Goal: Task Accomplishment & Management: Use online tool/utility

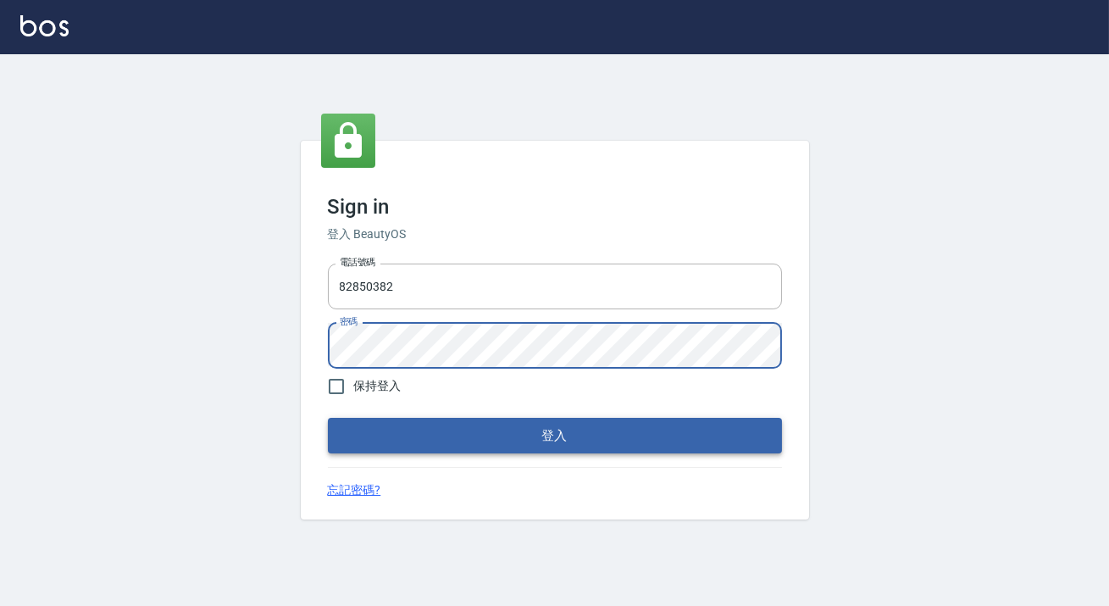
click at [678, 441] on button "登入" at bounding box center [555, 436] width 454 height 36
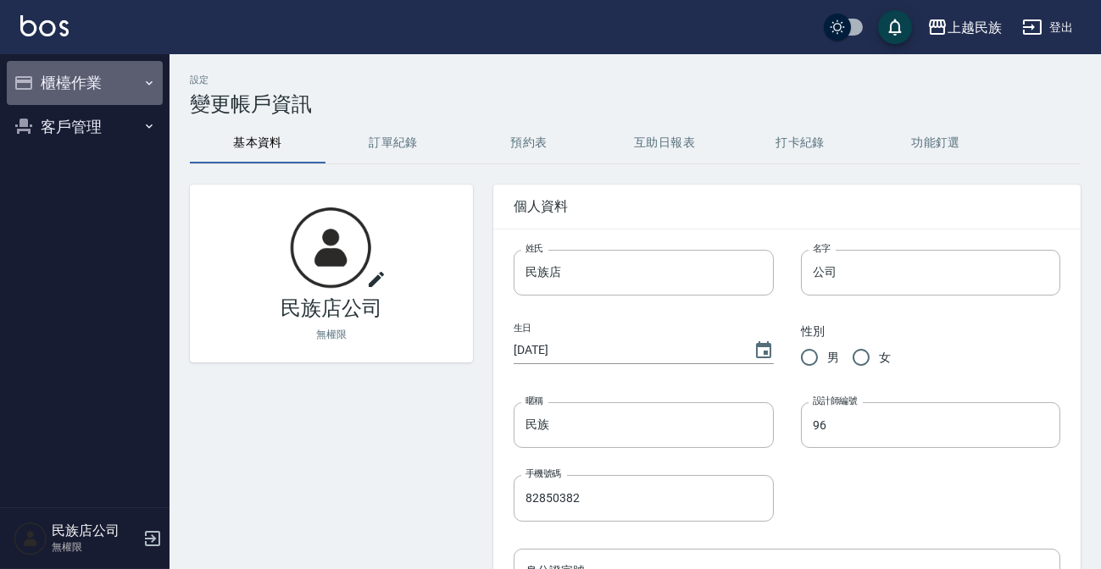
click at [121, 88] on button "櫃檯作業" at bounding box center [85, 83] width 156 height 44
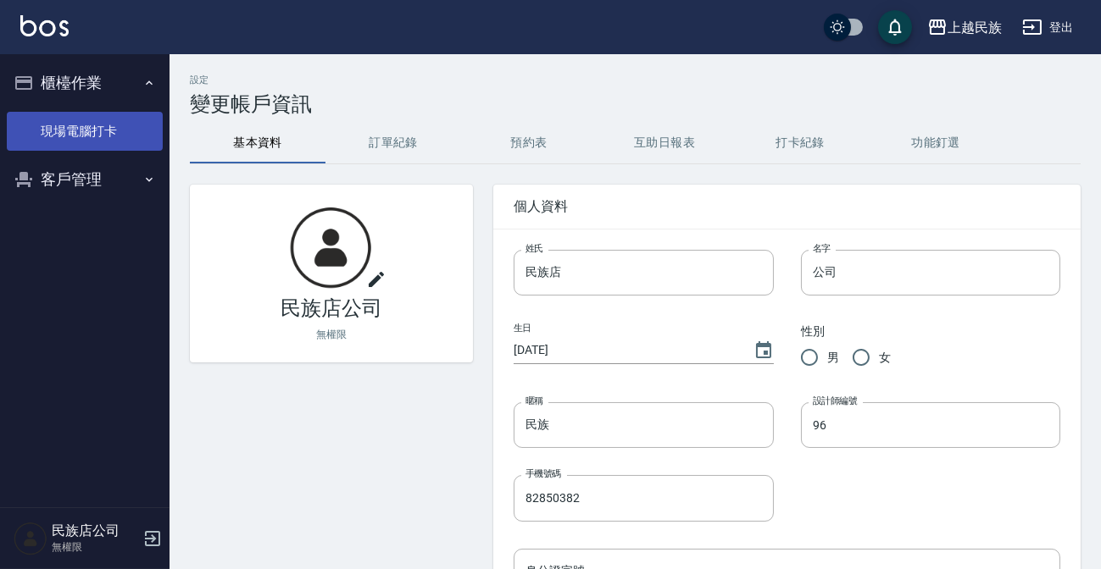
click at [97, 130] on link "現場電腦打卡" at bounding box center [85, 131] width 156 height 39
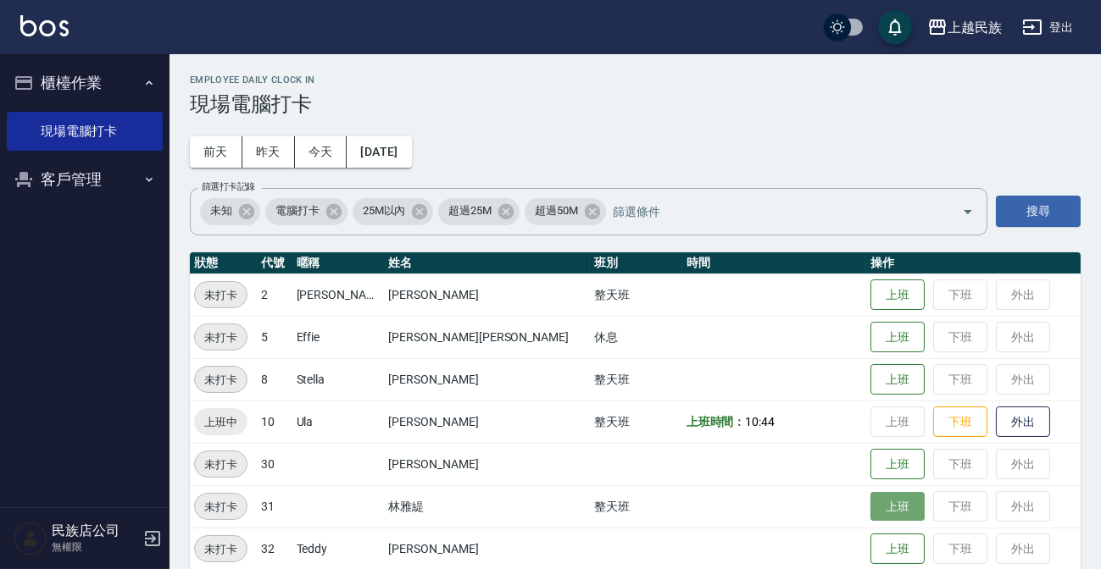
click at [870, 504] on button "上班" at bounding box center [897, 507] width 54 height 30
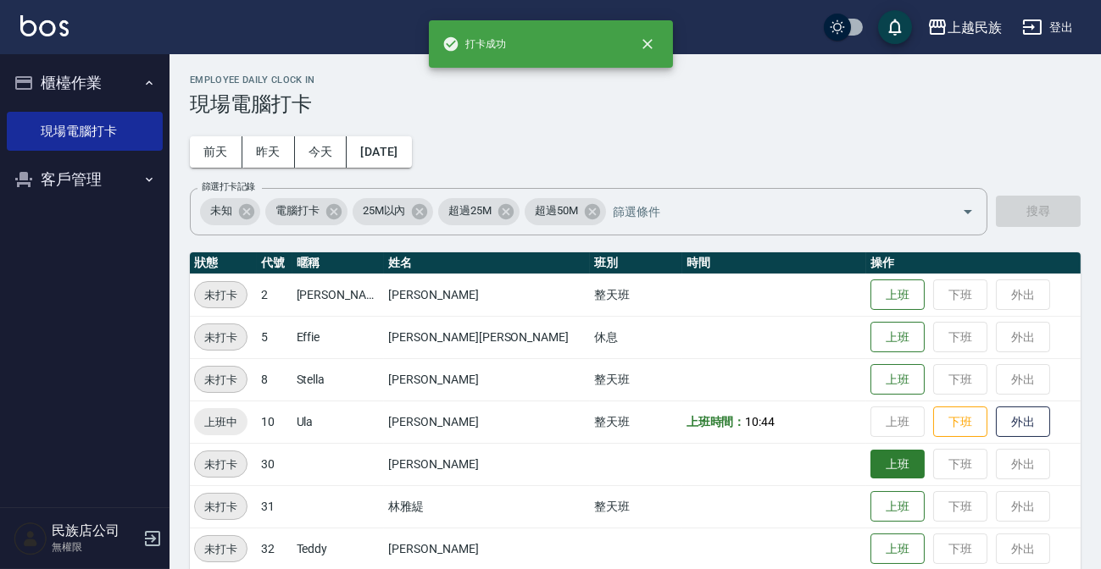
click at [870, 466] on button "上班" at bounding box center [897, 465] width 54 height 30
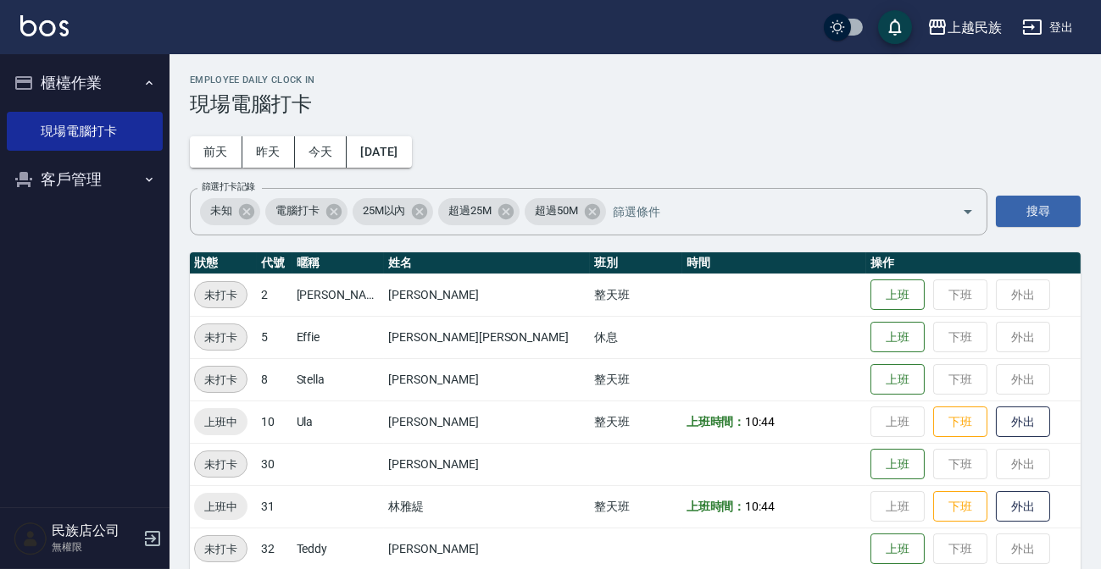
scroll to position [64, 0]
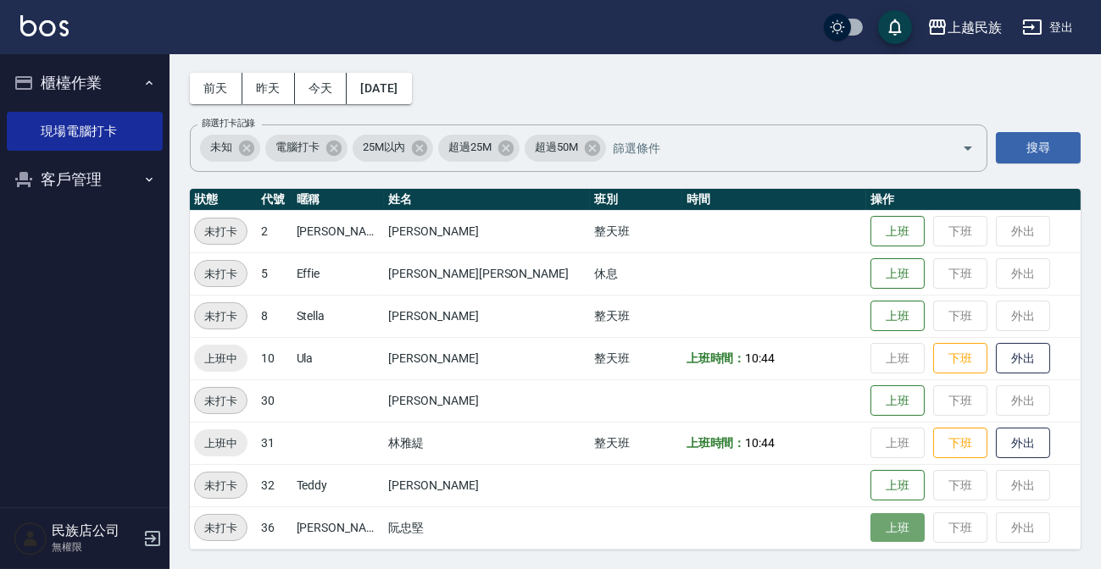
click at [870, 531] on button "上班" at bounding box center [897, 528] width 54 height 30
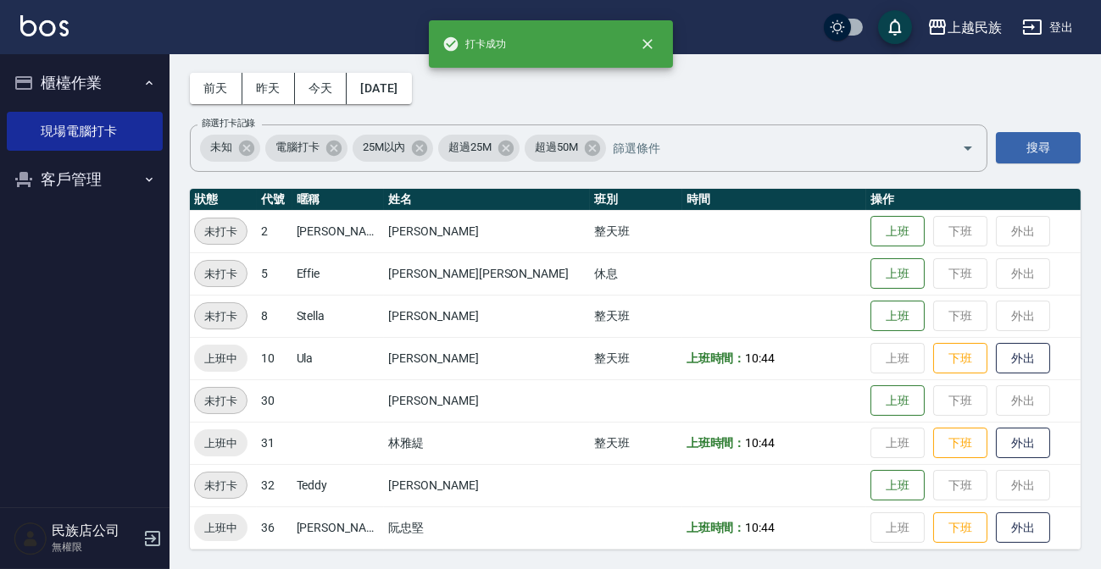
click at [768, 408] on td at bounding box center [774, 401] width 185 height 42
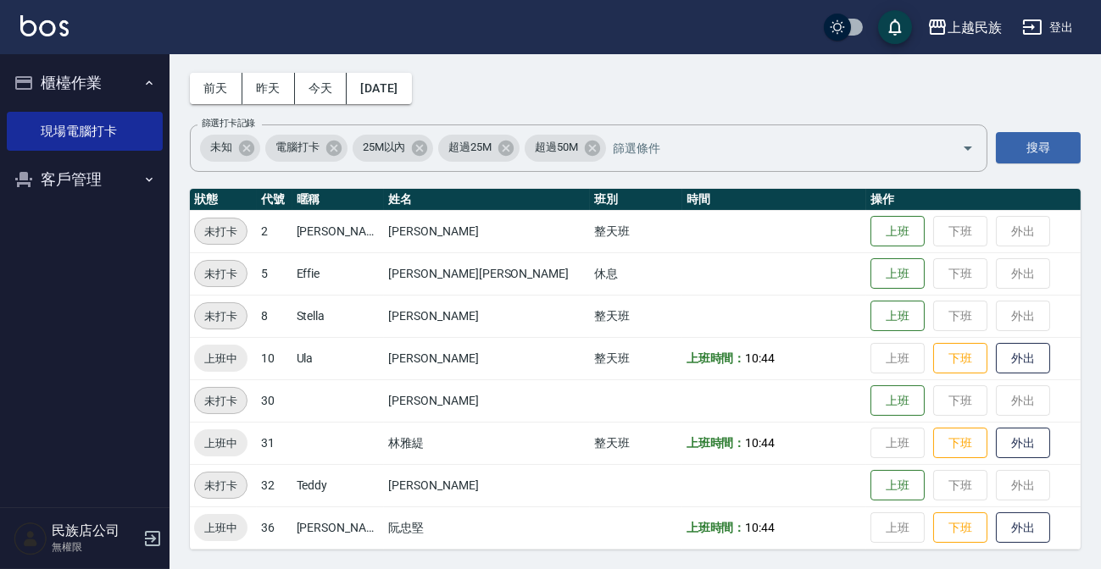
click at [808, 241] on td at bounding box center [774, 231] width 185 height 42
click at [866, 236] on td "上班 下班 外出" at bounding box center [973, 231] width 214 height 42
click at [870, 232] on button "上班" at bounding box center [897, 232] width 54 height 30
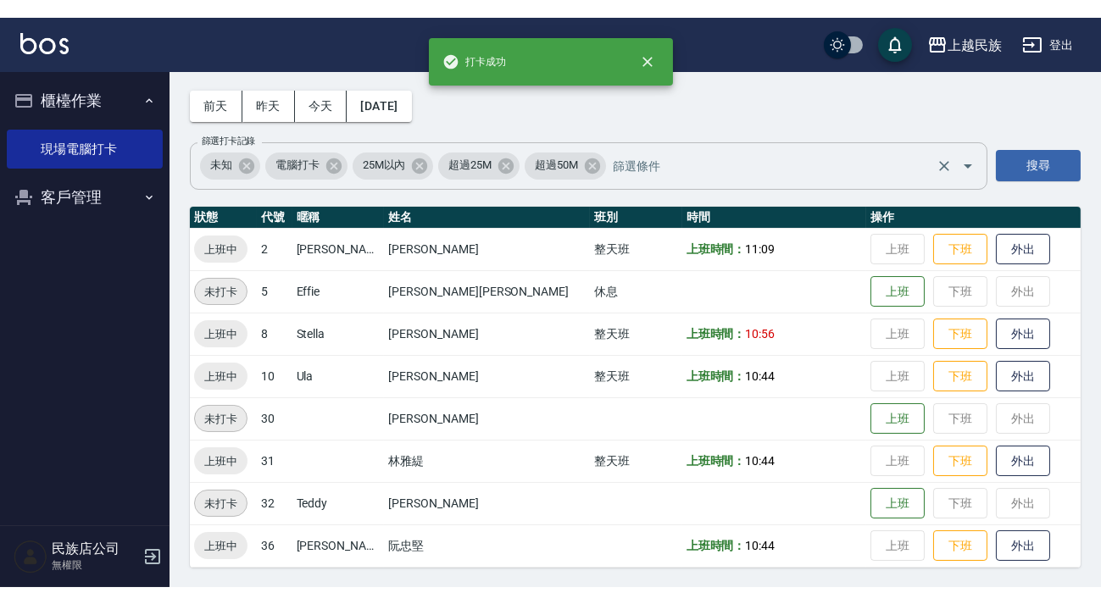
scroll to position [29, 0]
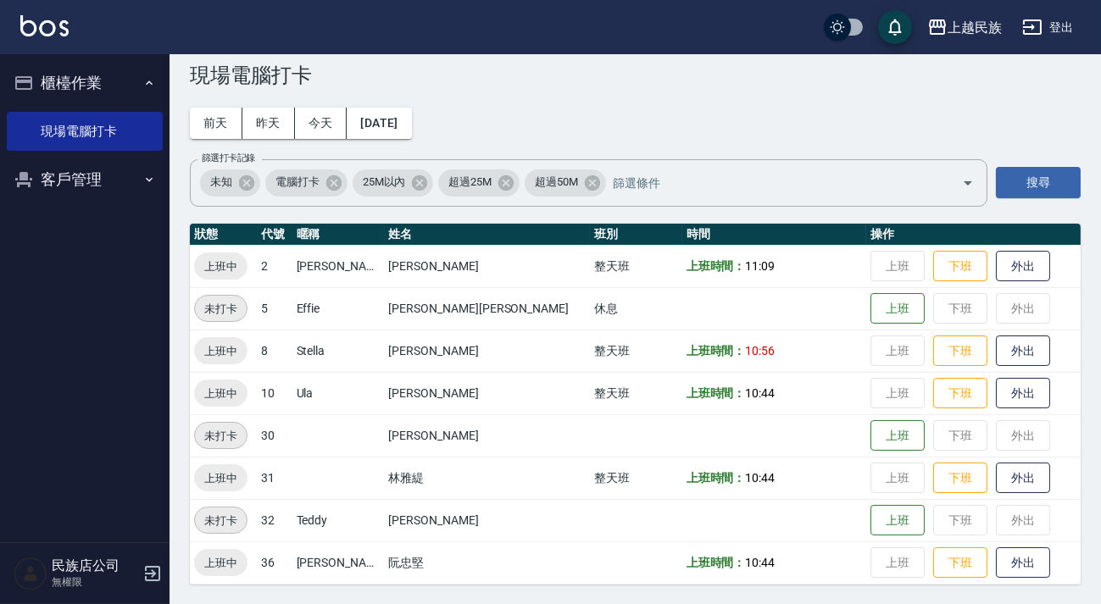
drag, startPoint x: 21, startPoint y: 10, endPoint x: 35, endPoint y: 29, distance: 23.0
click at [23, 12] on div "上越民族 登出" at bounding box center [550, 27] width 1101 height 54
click at [35, 29] on img at bounding box center [44, 25] width 48 height 21
